Goal: Transaction & Acquisition: Purchase product/service

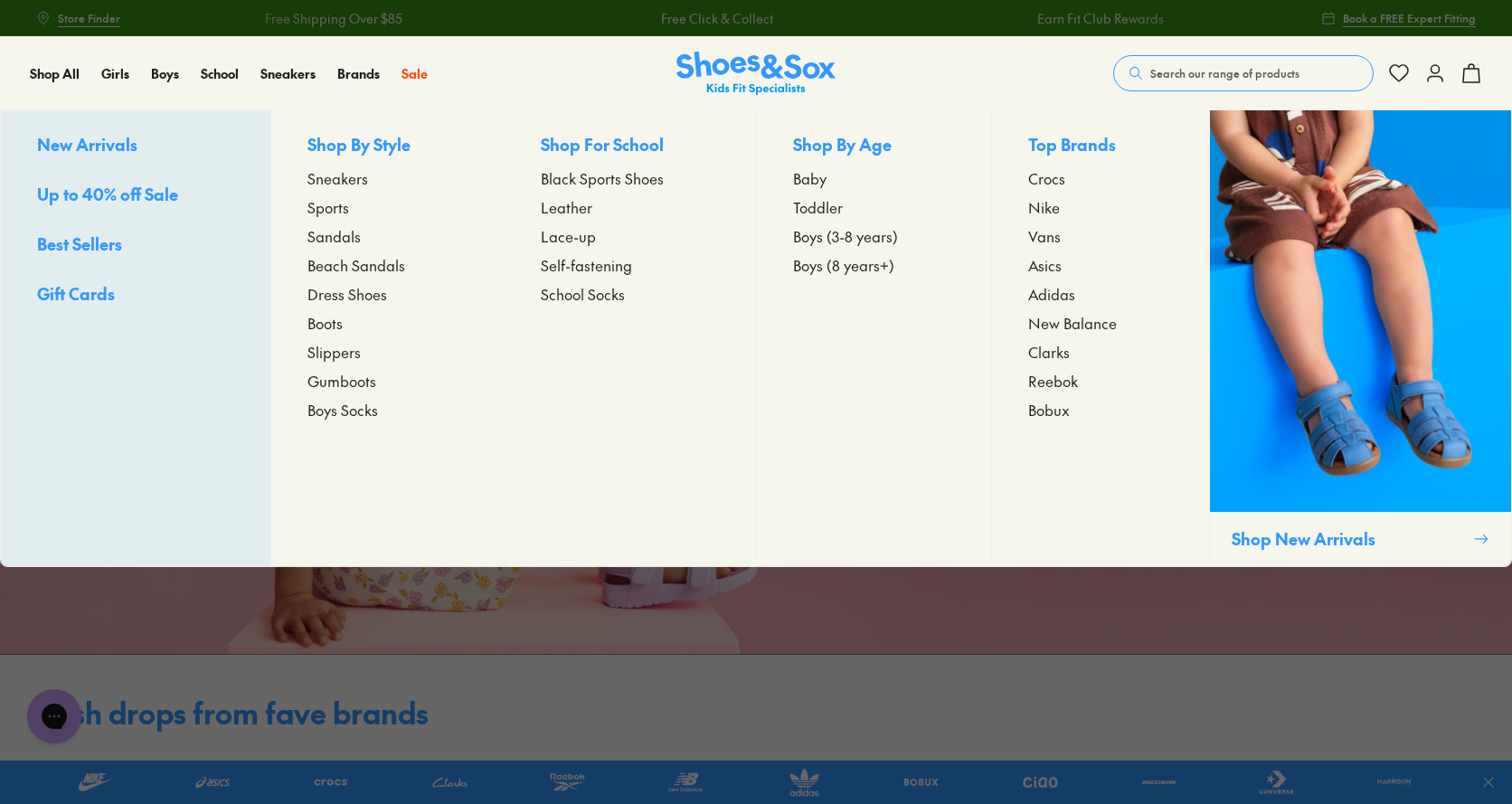
click at [360, 181] on span "Sneakers" at bounding box center [337, 177] width 61 height 21
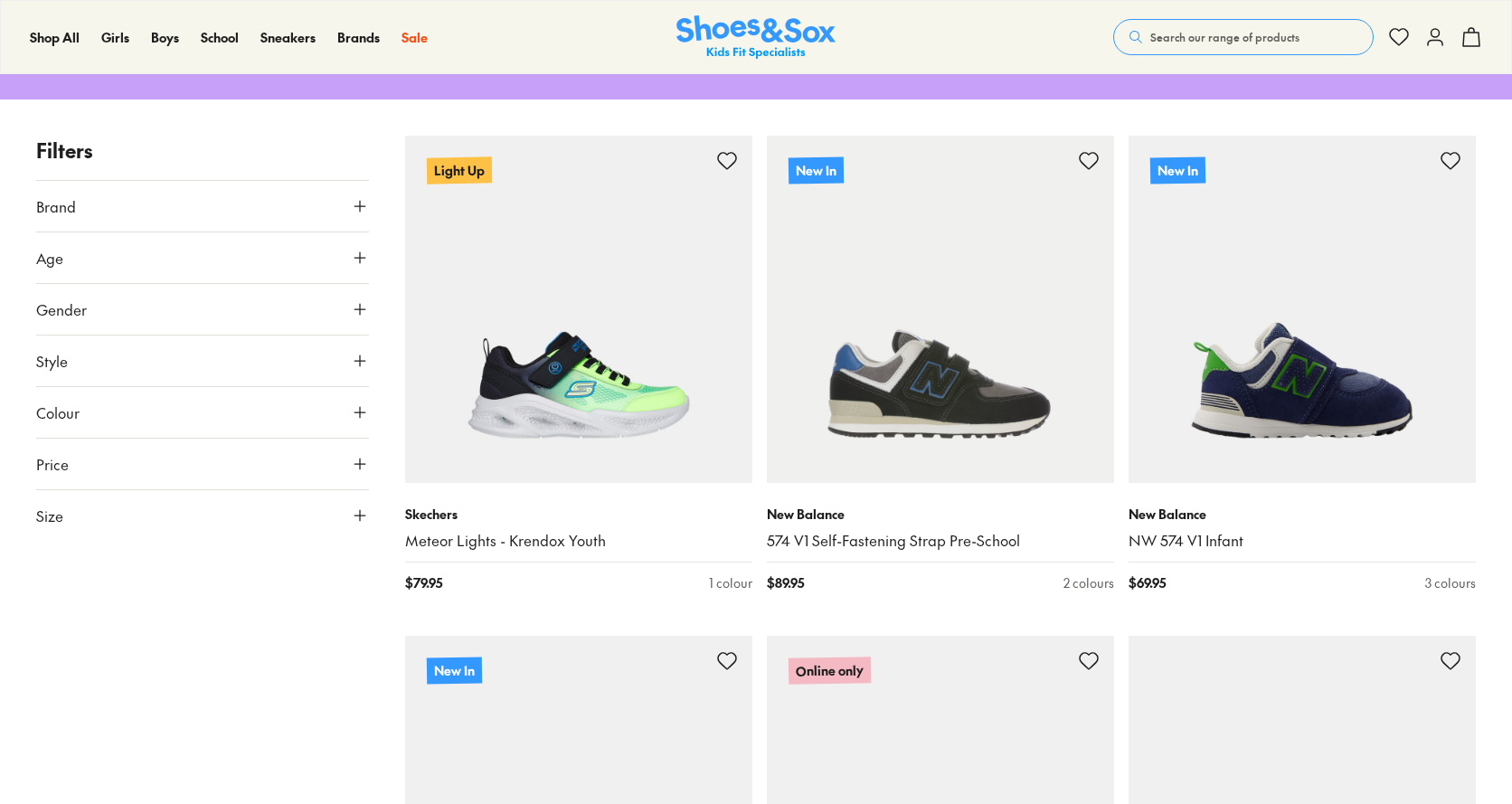
scroll to position [272, 0]
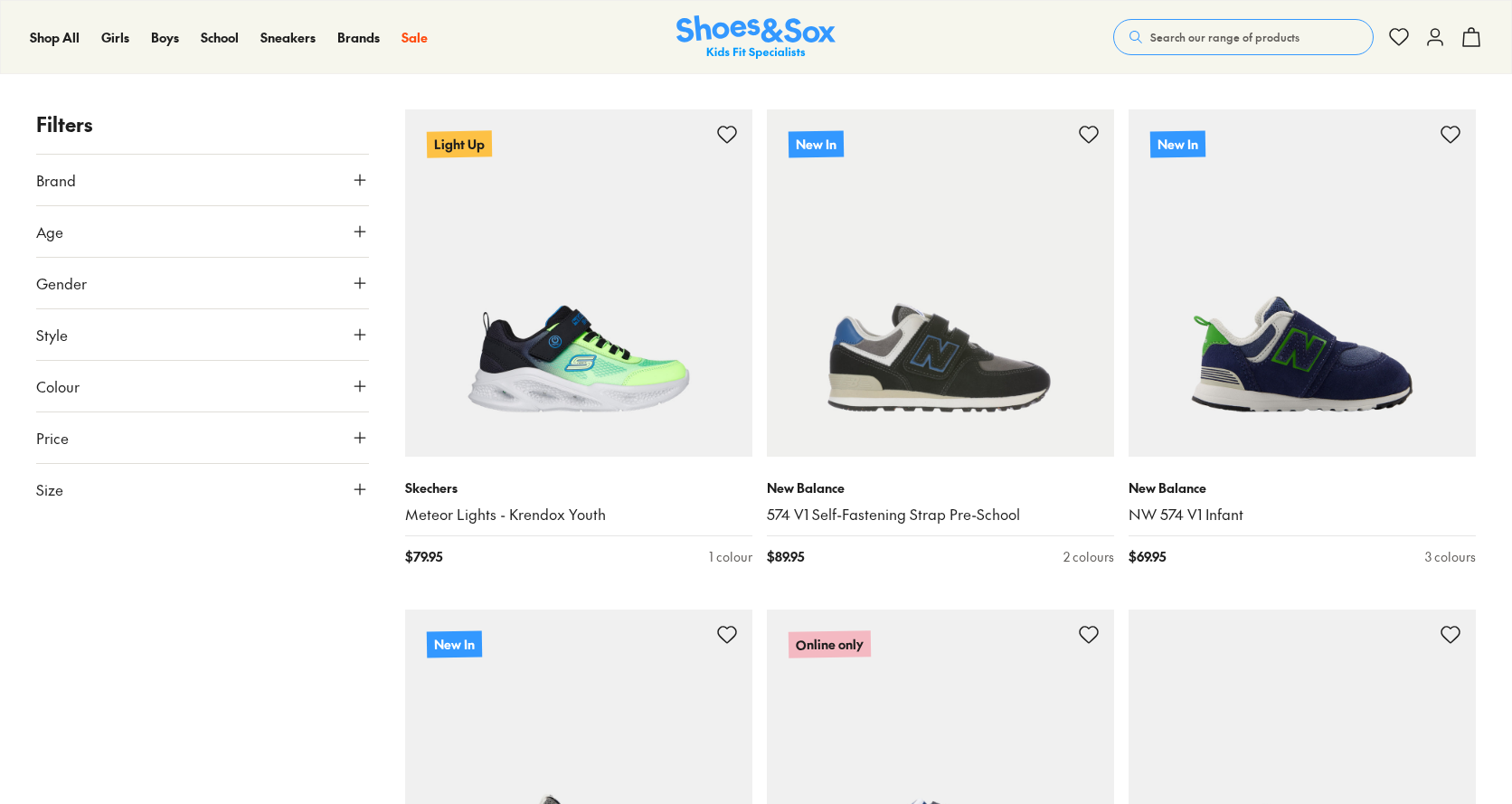
click at [292, 484] on button "Size" at bounding box center [203, 489] width 332 height 50
click at [297, 597] on button "32" at bounding box center [326, 575] width 58 height 43
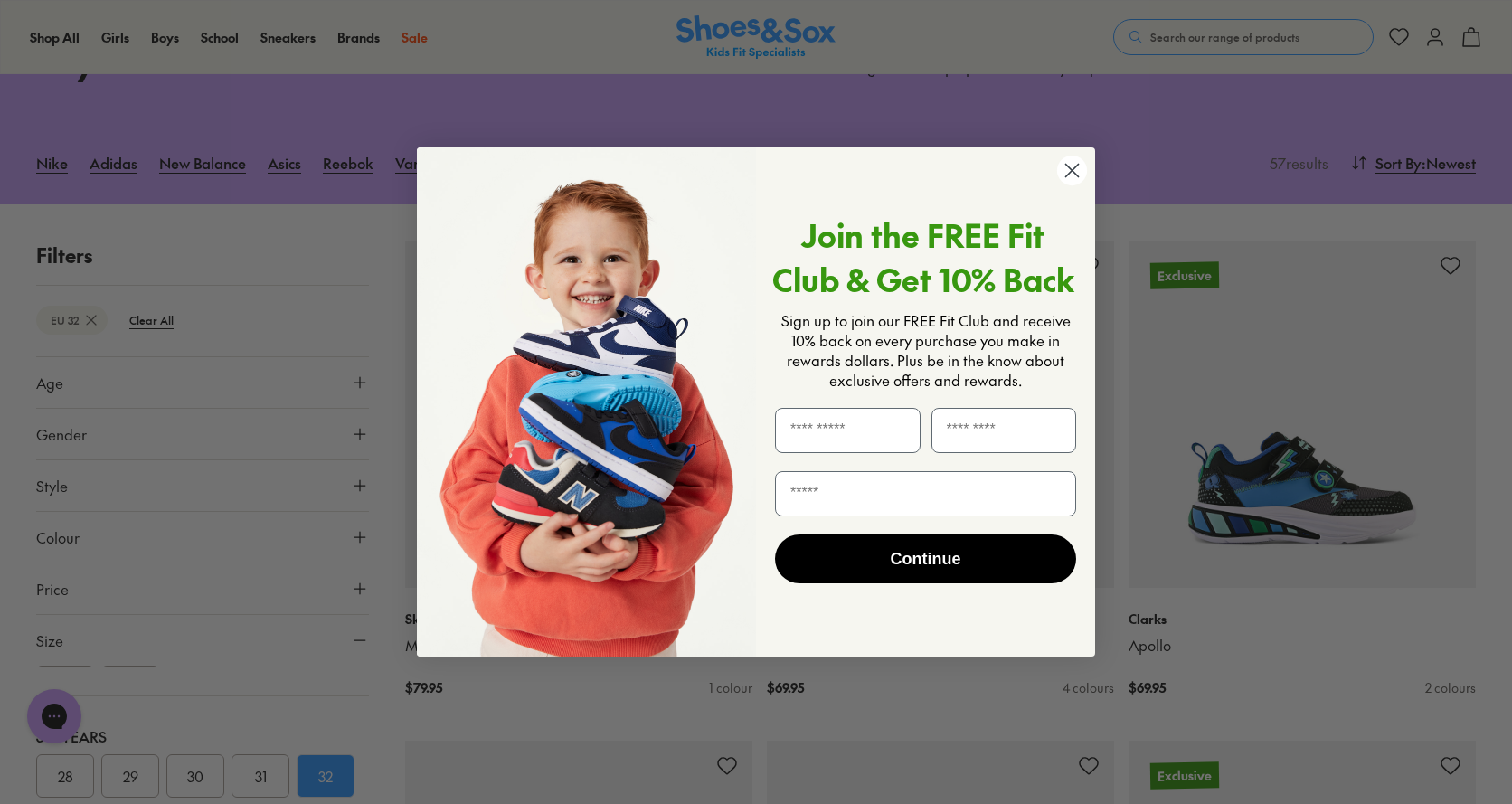
click at [1086, 175] on circle "Close dialog" at bounding box center [1071, 171] width 30 height 30
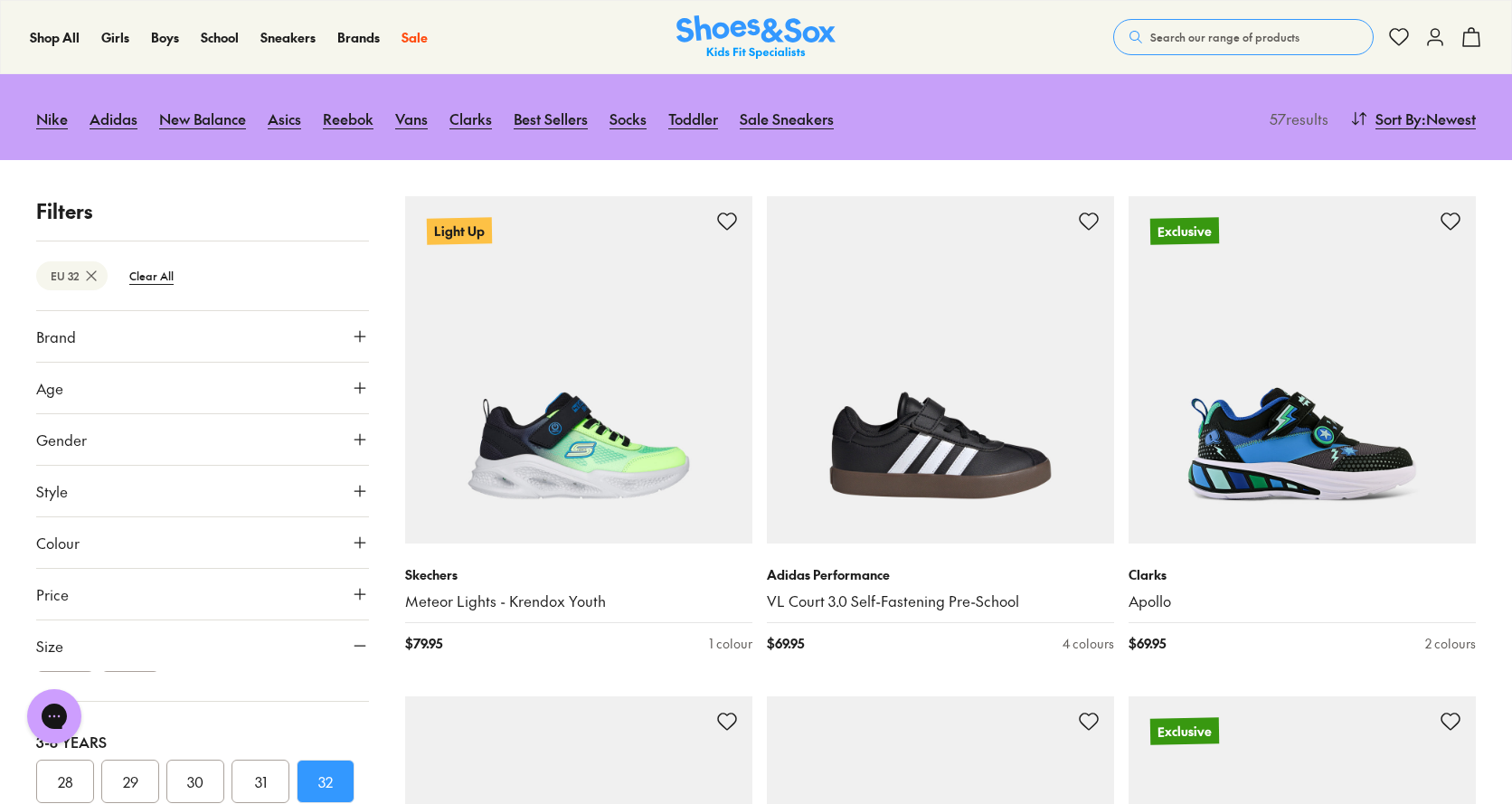
scroll to position [0, 0]
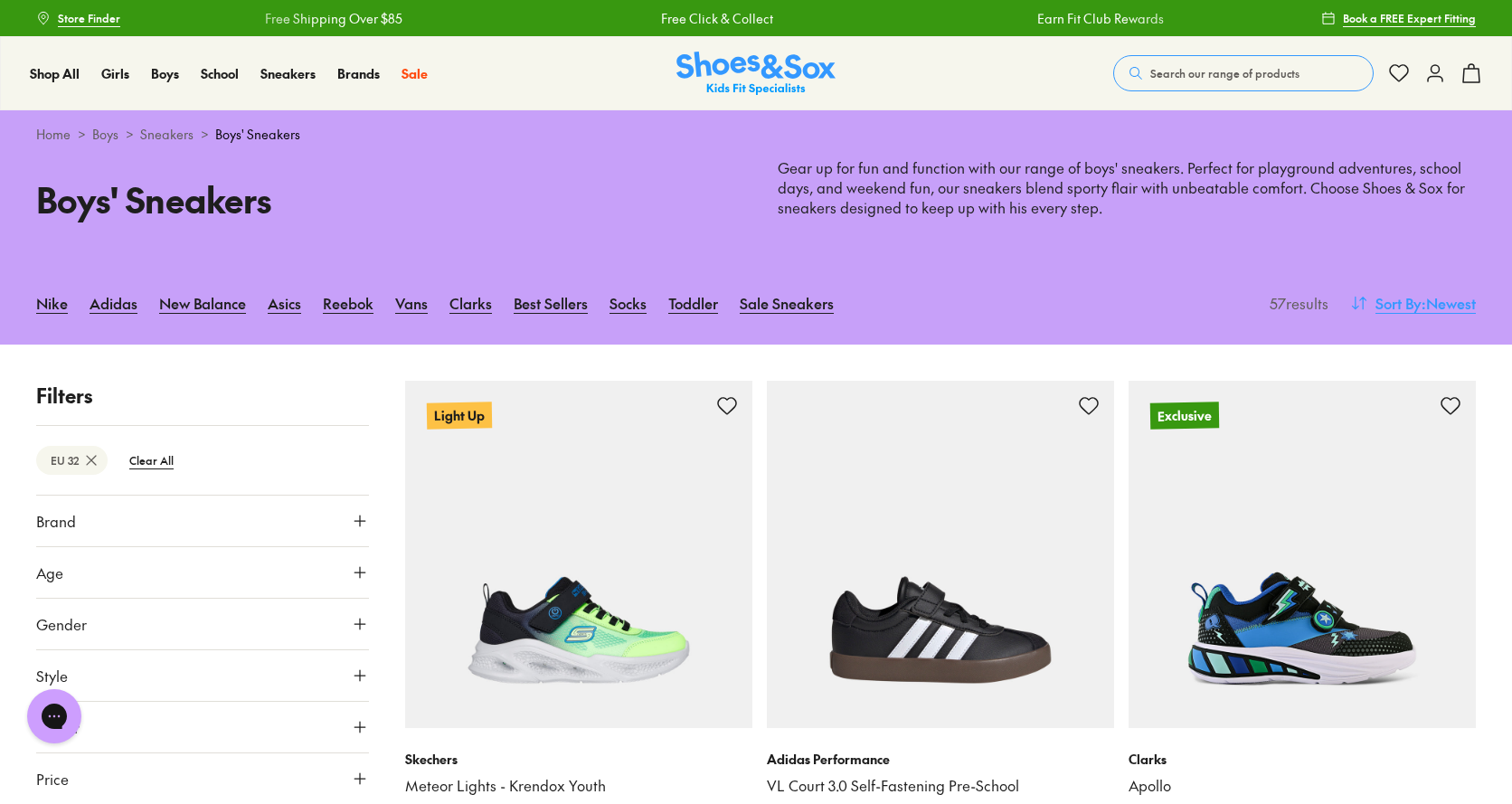
click at [1427, 303] on span ": Newest" at bounding box center [1449, 303] width 54 height 21
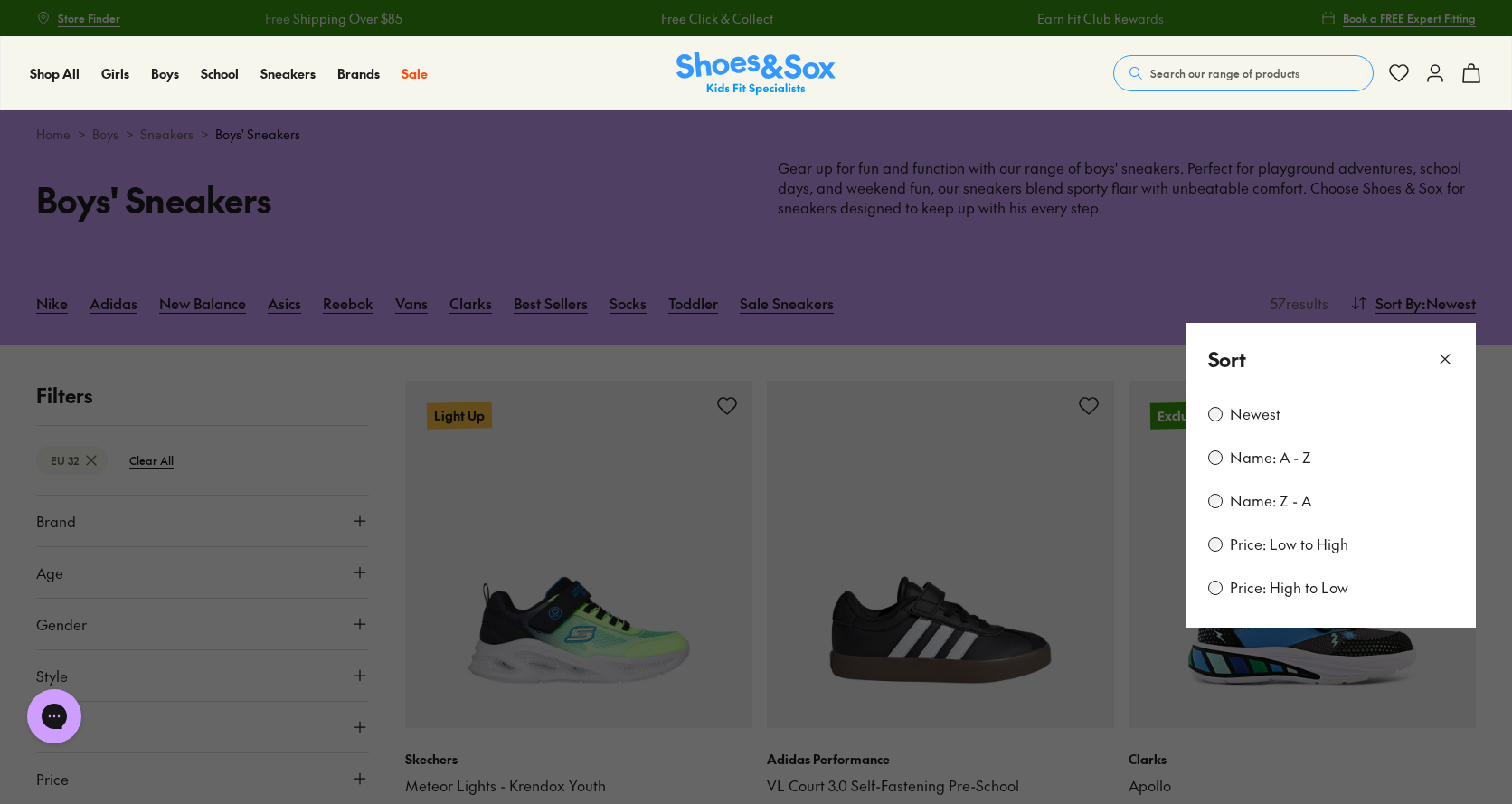
click at [1272, 542] on label "Price: Low to High" at bounding box center [1288, 543] width 119 height 20
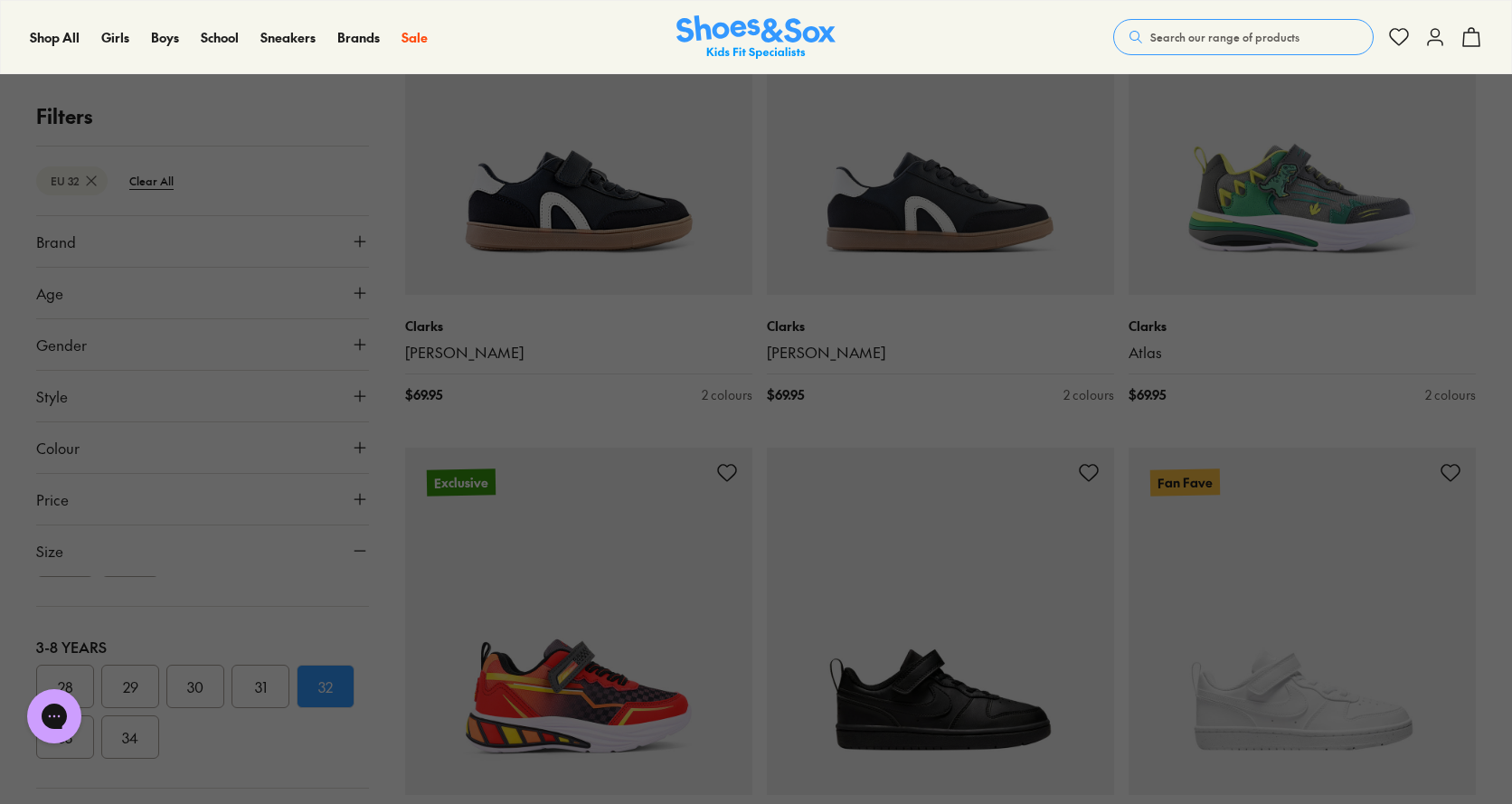
scroll to position [3698, 0]
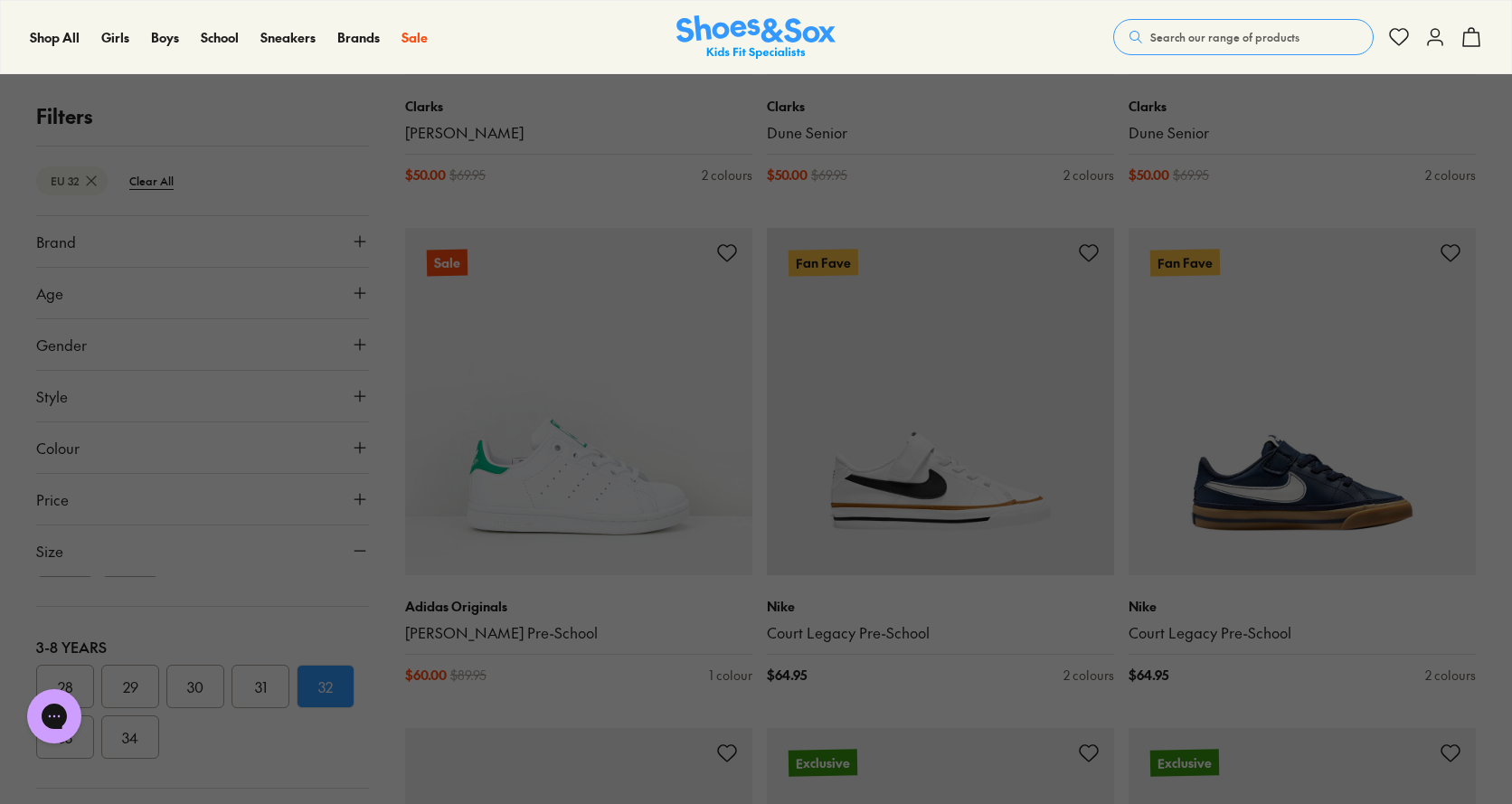
scroll to position [894, 0]
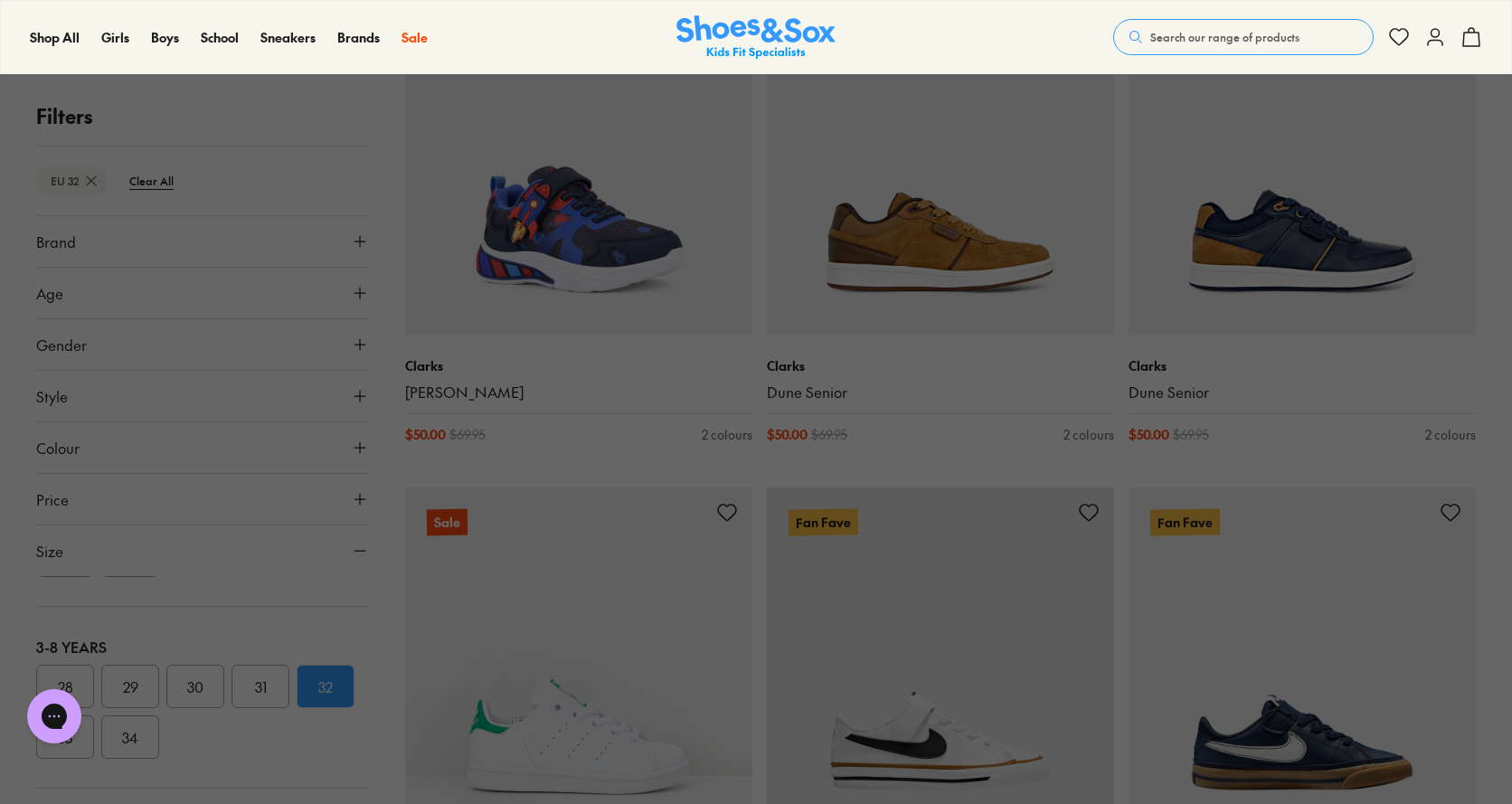
click at [248, 123] on button at bounding box center [756, 402] width 1512 height 804
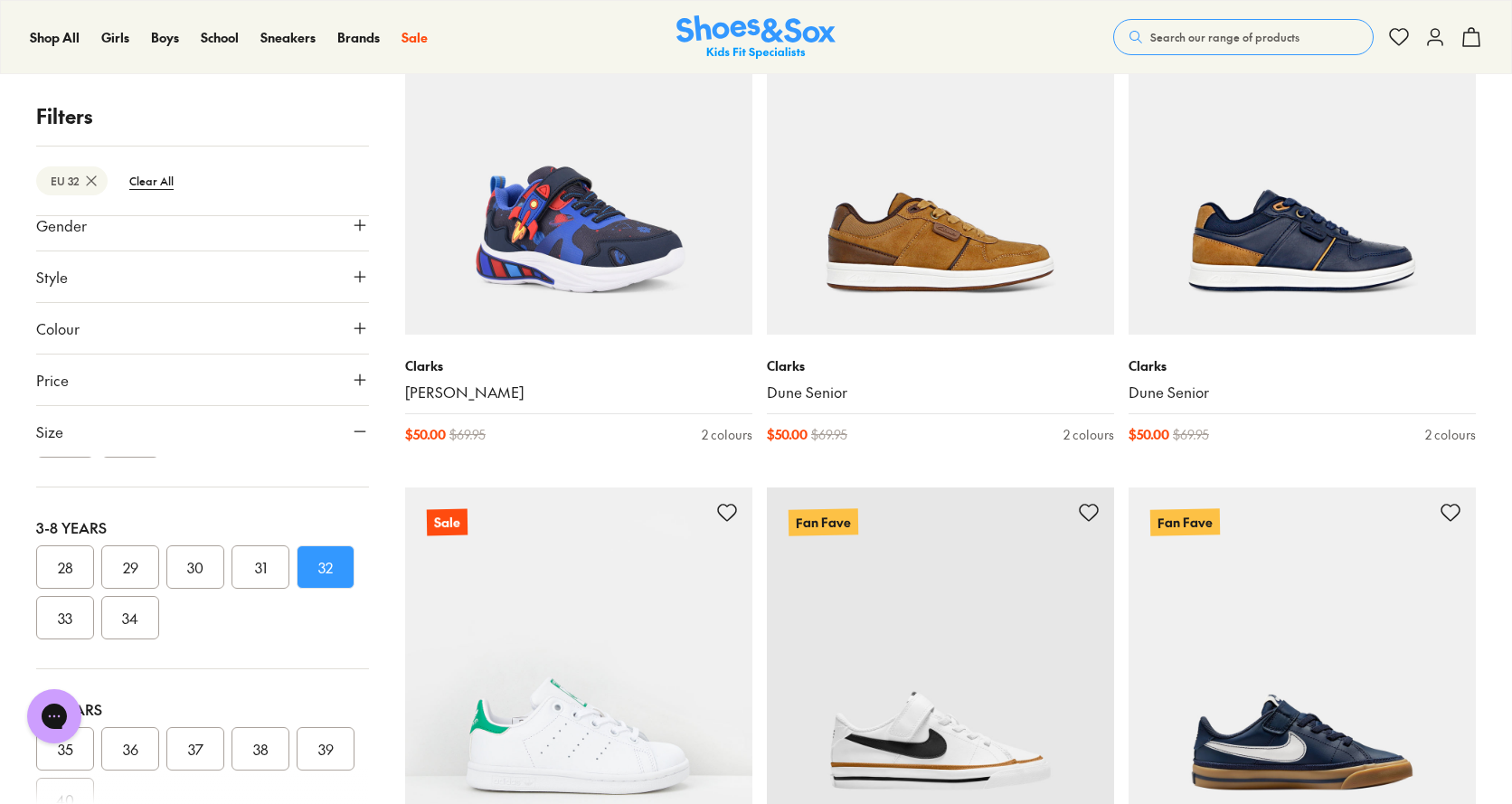
scroll to position [0, 0]
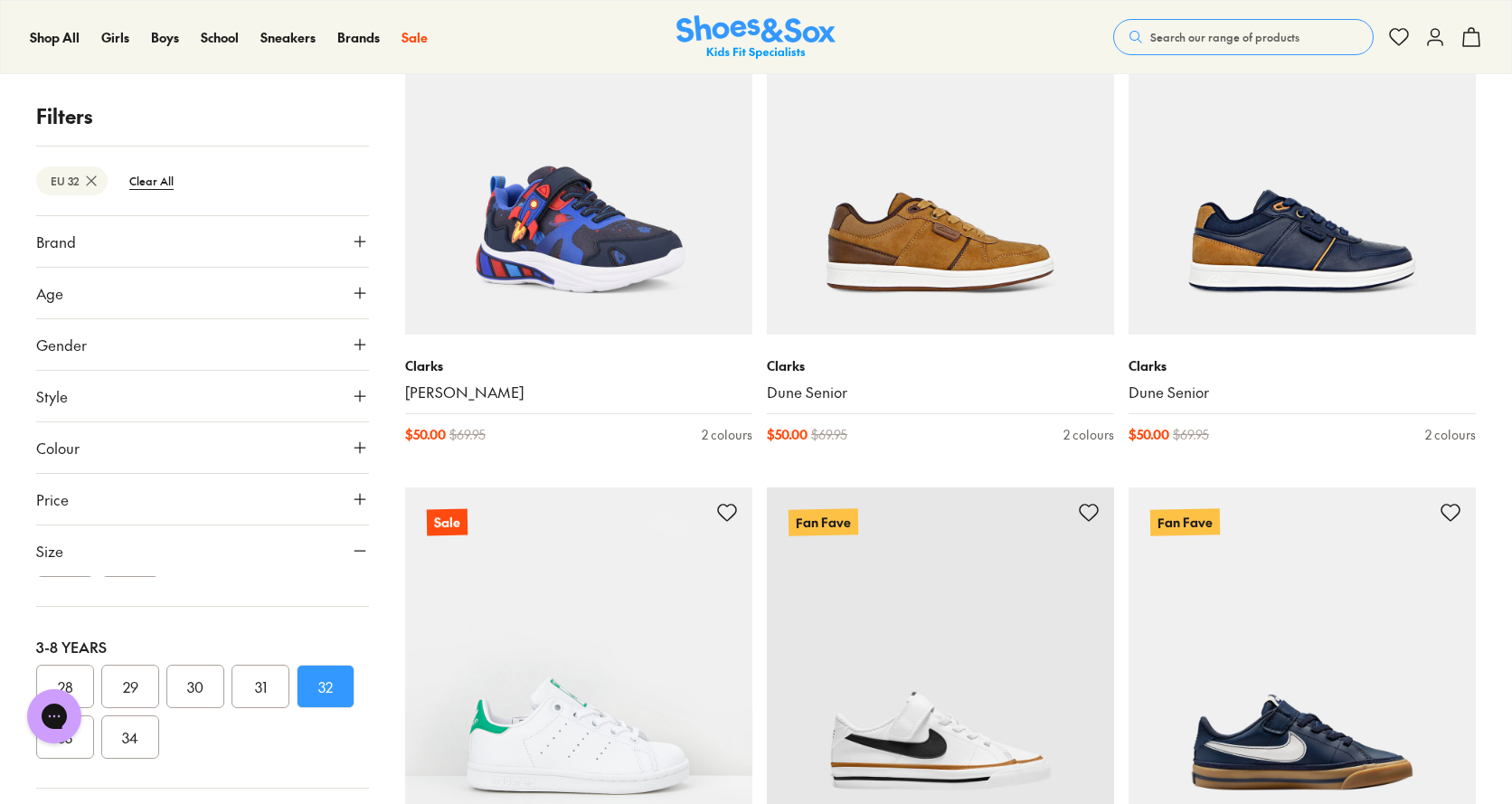
click at [732, 31] on img at bounding box center [756, 36] width 159 height 44
